Goal: Obtain resource: Obtain resource

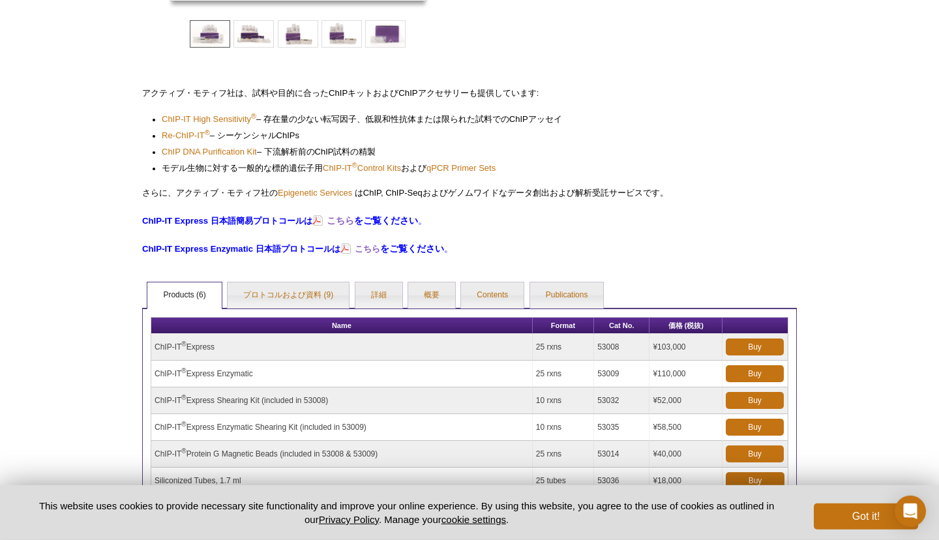
scroll to position [329, 0]
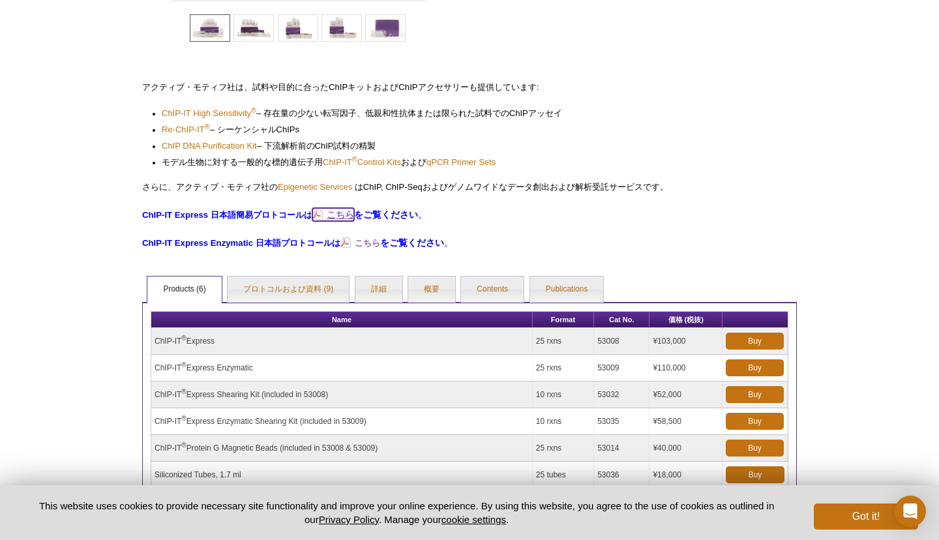
click at [345, 219] on strong "こちら" at bounding box center [340, 214] width 27 height 10
click at [280, 289] on link "プロトコルおよび資料 (9)" at bounding box center [288, 289] width 121 height 26
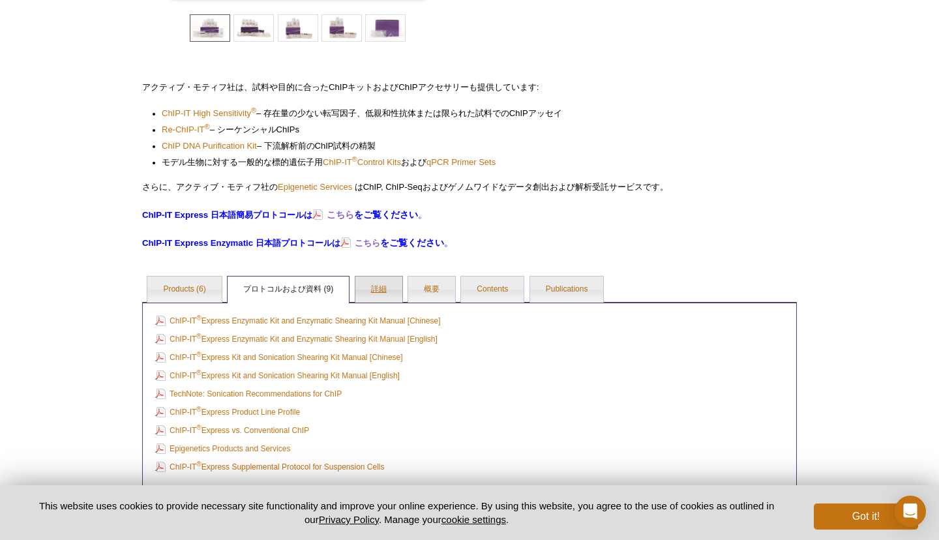
click at [370, 293] on link "詳細" at bounding box center [378, 289] width 47 height 26
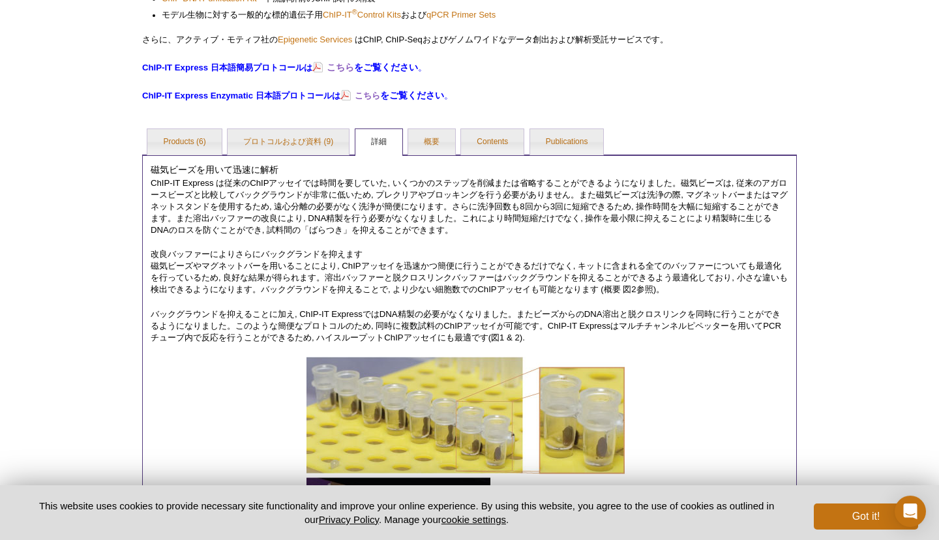
scroll to position [469, 0]
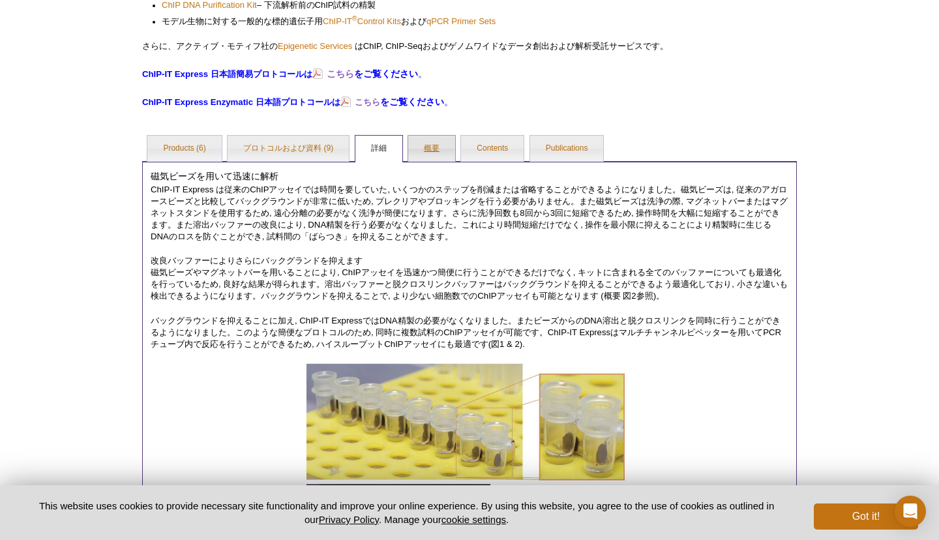
click at [435, 145] on link "概要" at bounding box center [431, 149] width 47 height 26
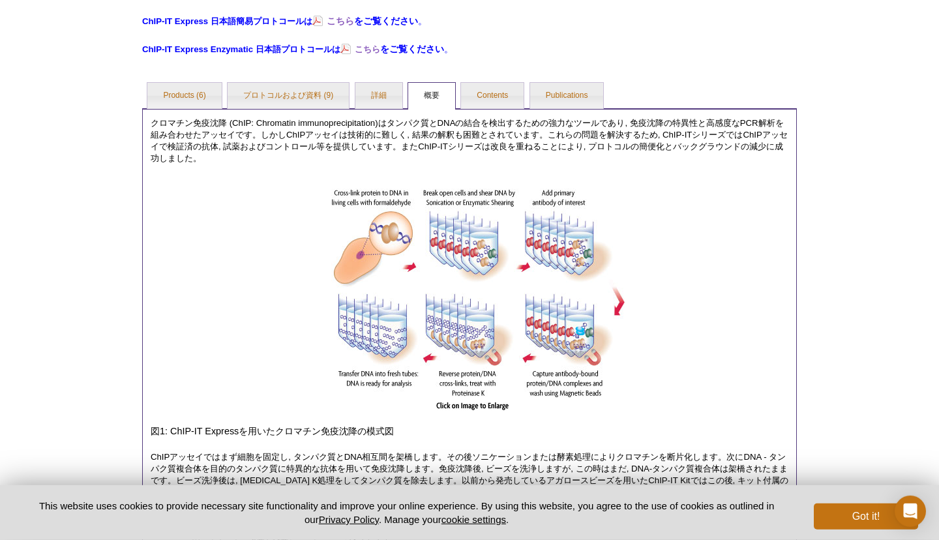
scroll to position [516, 0]
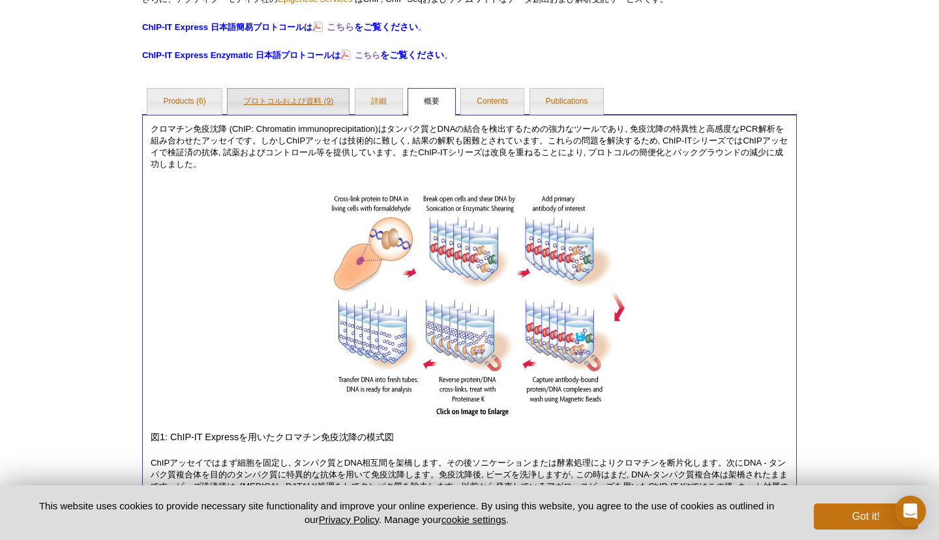
click at [338, 93] on link "プロトコルおよび資料 (9)" at bounding box center [288, 102] width 121 height 26
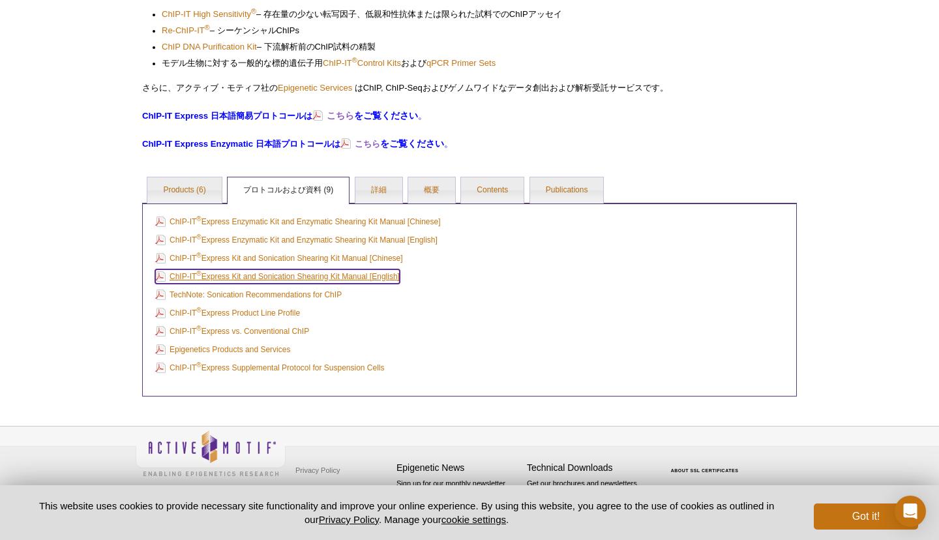
click at [319, 273] on link "ChIP-IT ® Express Kit and Sonication Shearing Kit Manual [English]" at bounding box center [277, 276] width 245 height 14
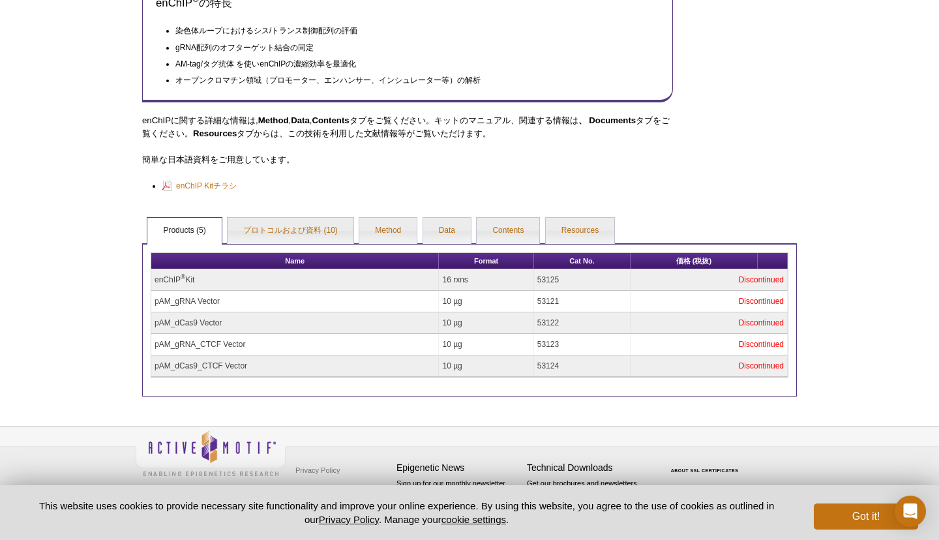
scroll to position [469, 0]
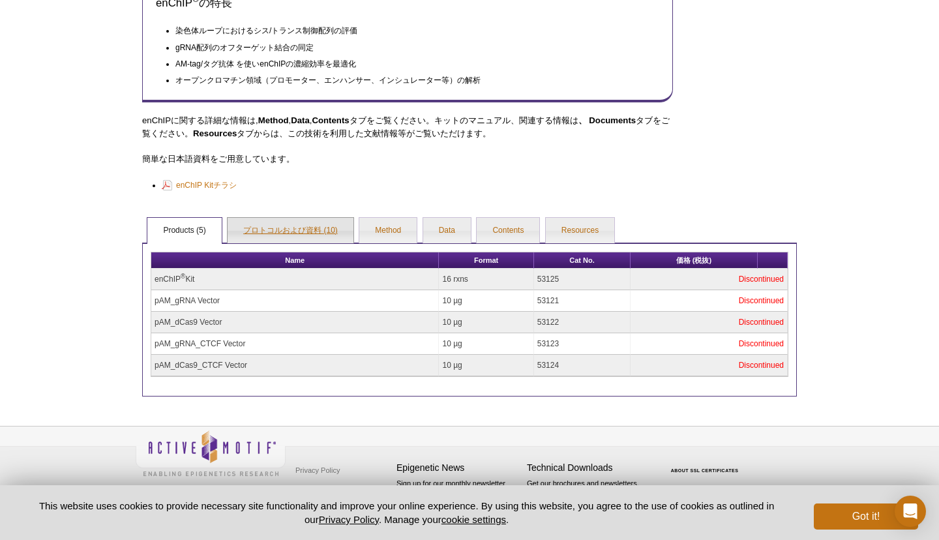
click at [261, 230] on link "プロトコルおよび資料 (10)" at bounding box center [291, 231] width 126 height 26
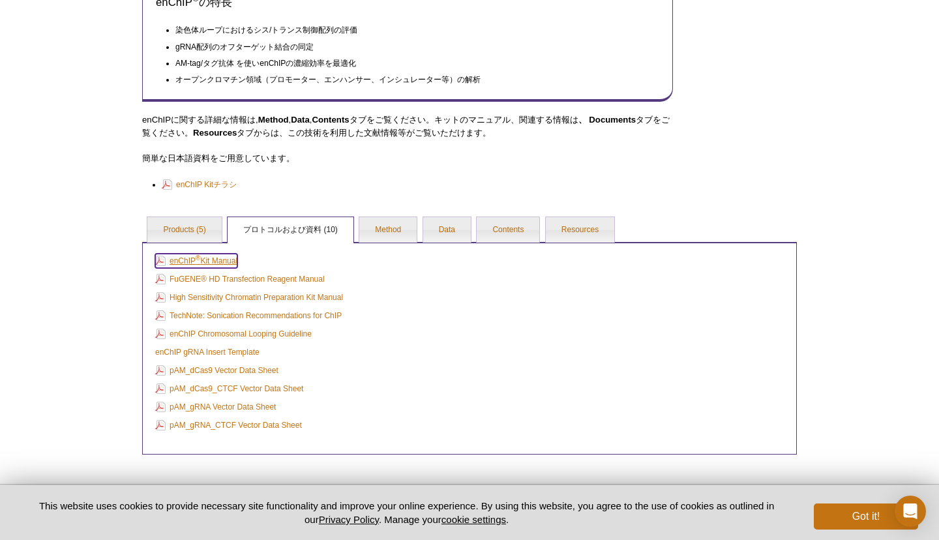
click at [220, 260] on link "enChIP ® Kit Manual" at bounding box center [196, 261] width 82 height 14
click at [375, 219] on link "Method" at bounding box center [387, 230] width 57 height 26
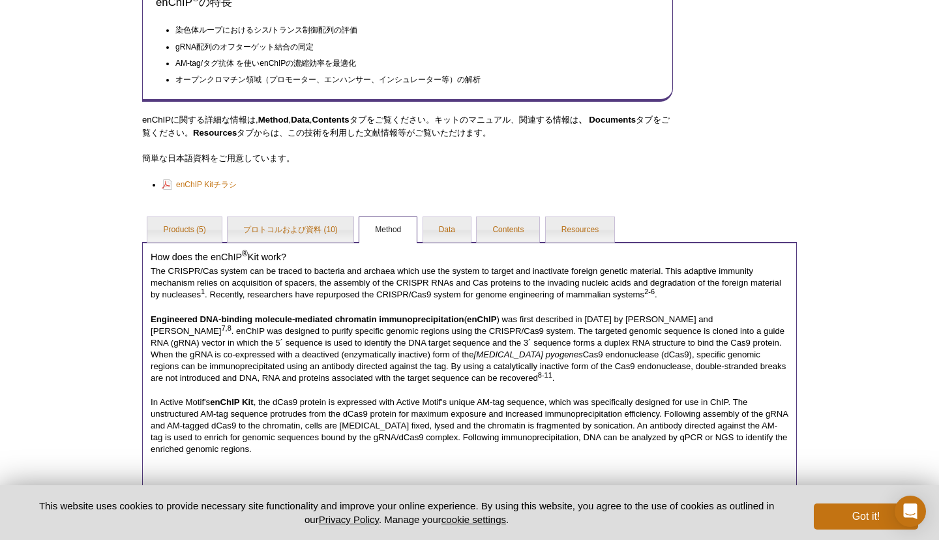
click at [418, 231] on ul "Products (5) プロトコルおよび資料 (10) Method Data Contents Resources" at bounding box center [469, 228] width 655 height 27
click at [444, 230] on link "Data" at bounding box center [447, 230] width 48 height 26
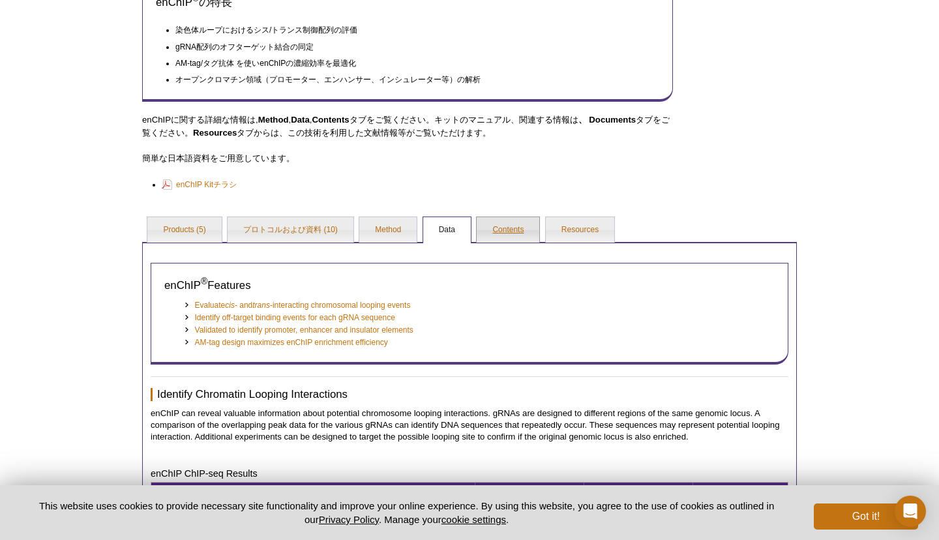
click at [493, 221] on link "Contents" at bounding box center [508, 230] width 63 height 26
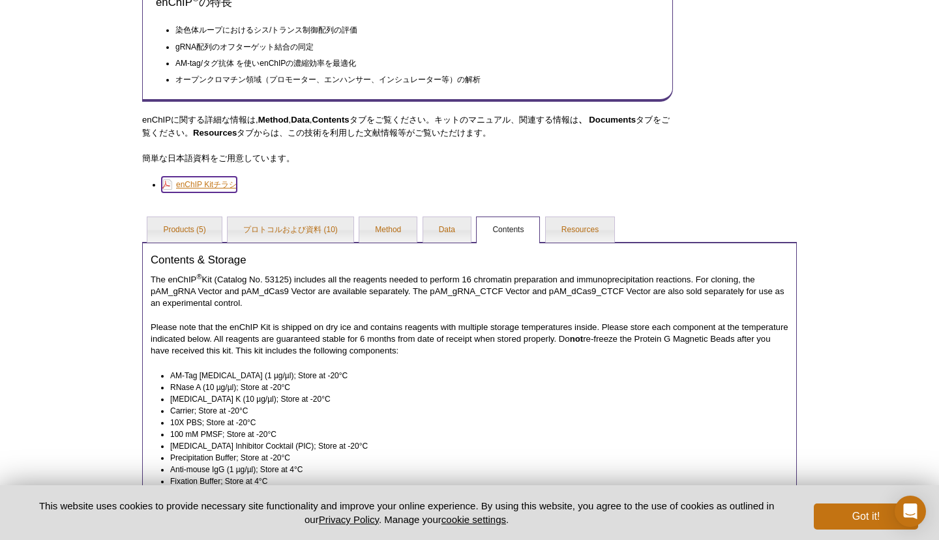
click at [203, 184] on link "enChIP Kitチラシ" at bounding box center [199, 185] width 75 height 16
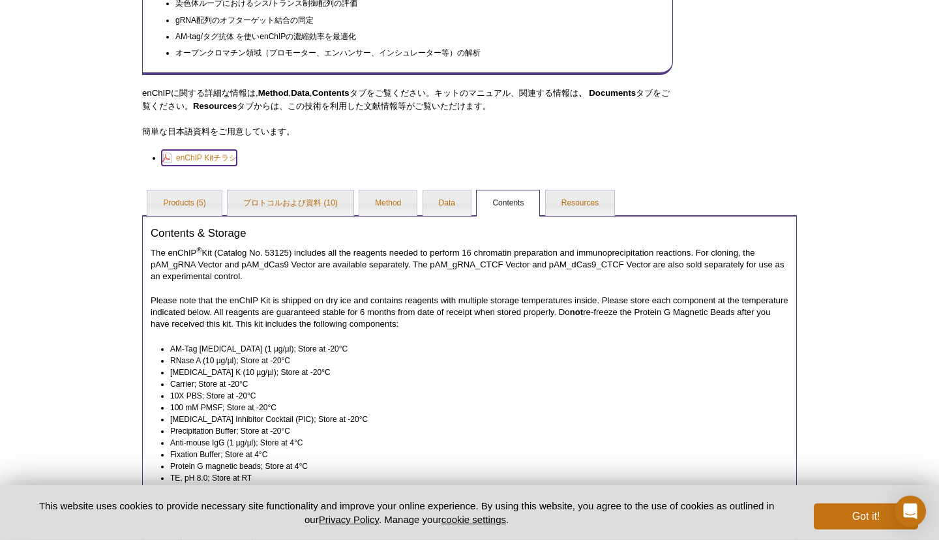
scroll to position [482, 0]
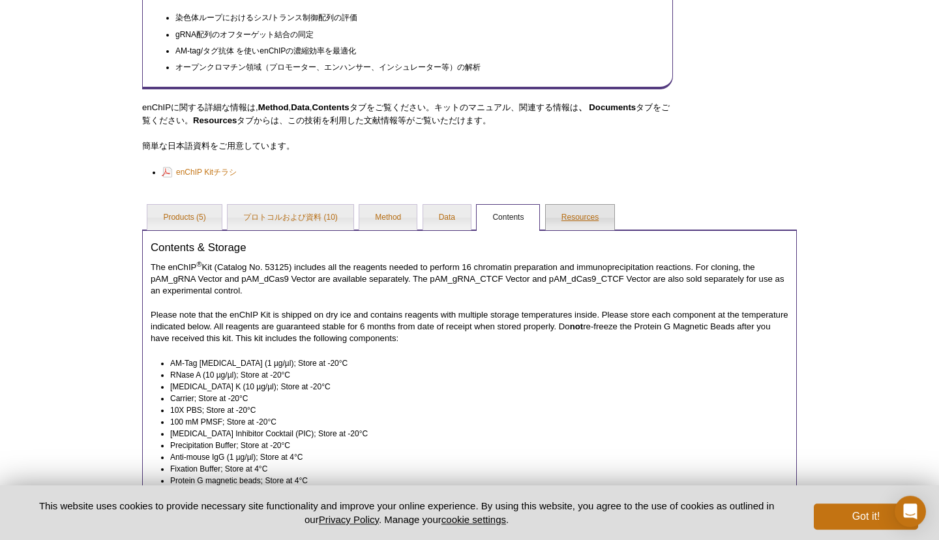
click at [610, 215] on link "Resources" at bounding box center [580, 218] width 68 height 26
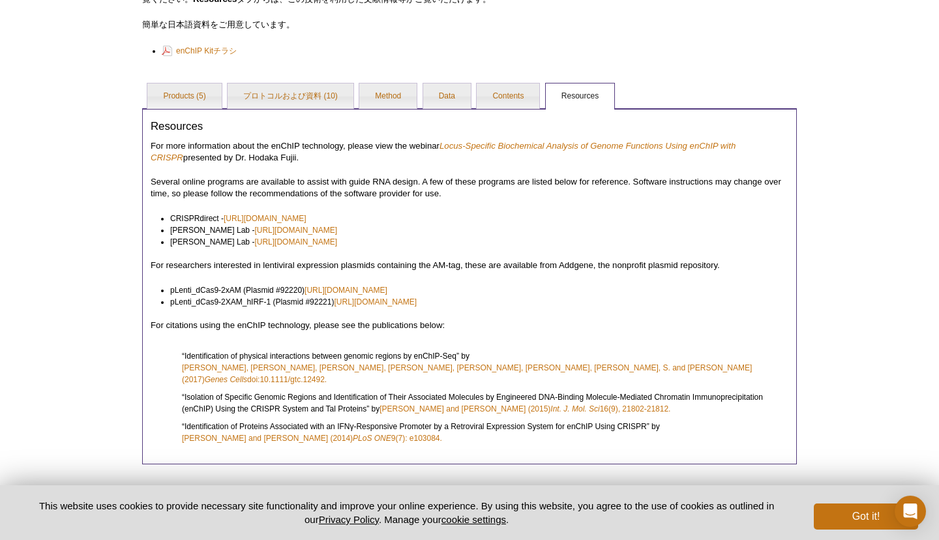
scroll to position [616, 0]
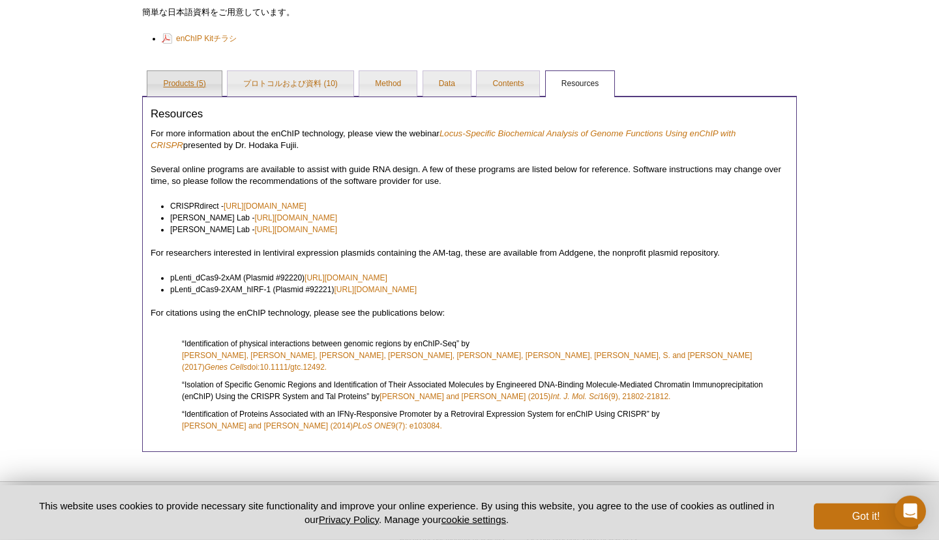
click at [192, 72] on link "Products (5)" at bounding box center [184, 84] width 74 height 26
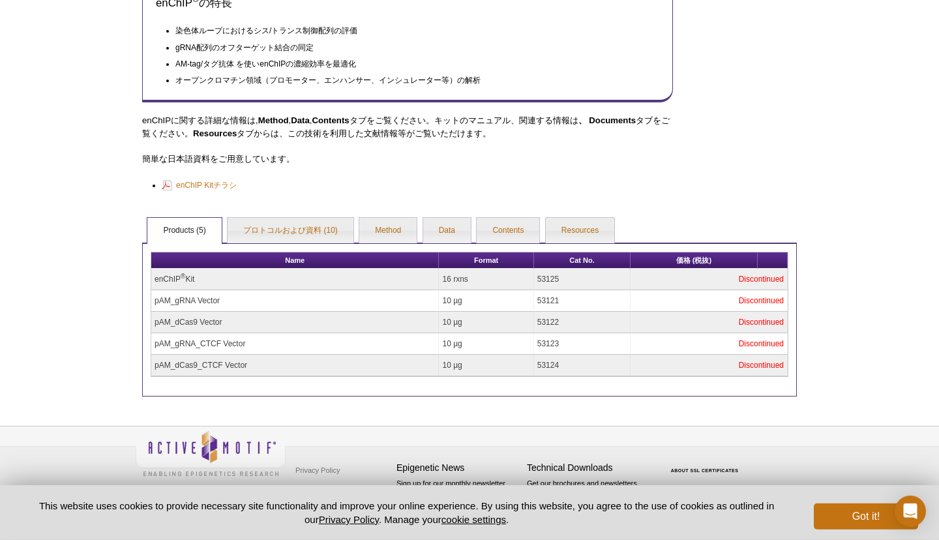
scroll to position [469, 0]
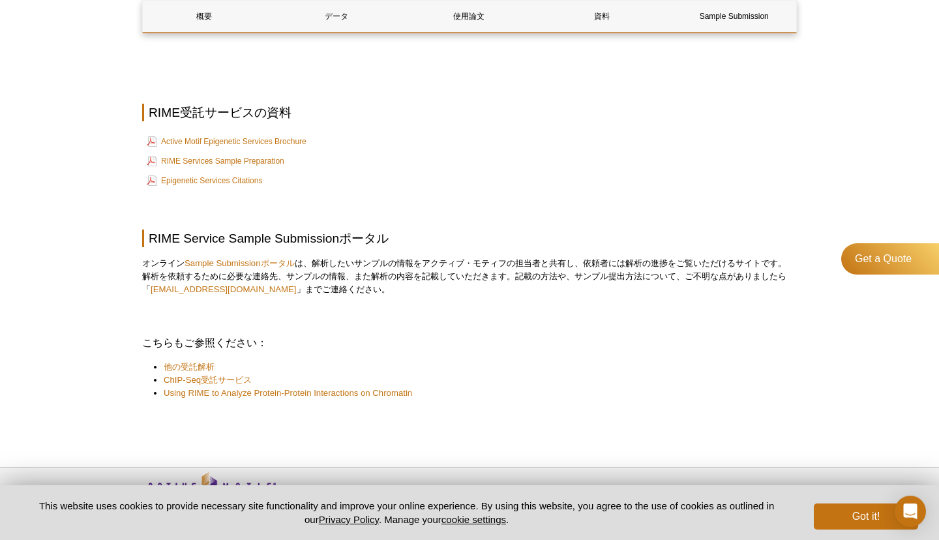
scroll to position [3099, 0]
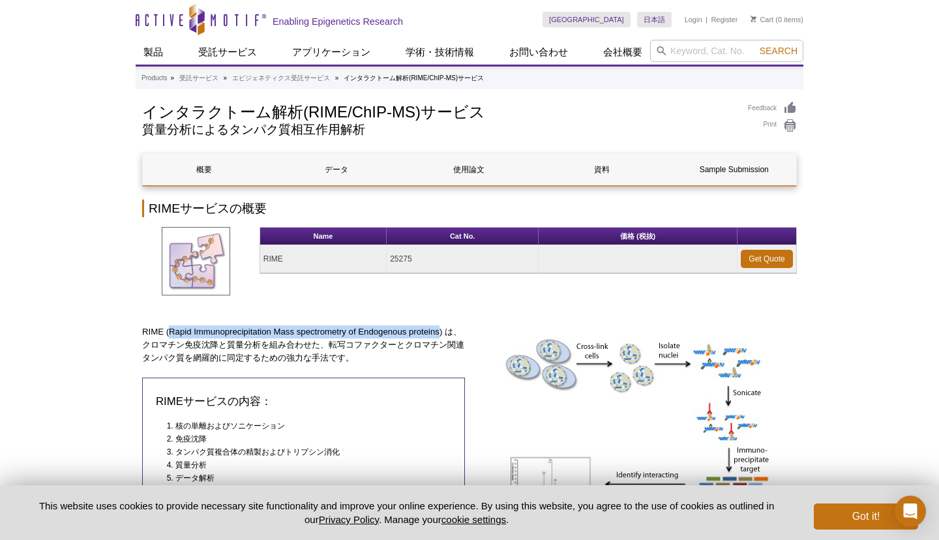
drag, startPoint x: 170, startPoint y: 331, endPoint x: 439, endPoint y: 334, distance: 268.7
click at [439, 334] on p "RIME (Rapid Immunoprecipitation Mass spectrometry of Endogenous proteins) は、クロマ…" at bounding box center [303, 344] width 323 height 39
copy p "Rapid Immunoprecipitation Mass spectrometry of Endogenous proteins"
